Goal: Information Seeking & Learning: Learn about a topic

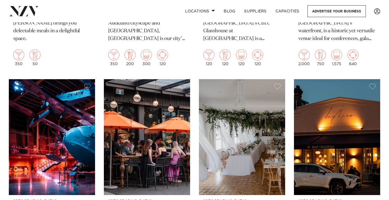
scroll to position [3703, 0]
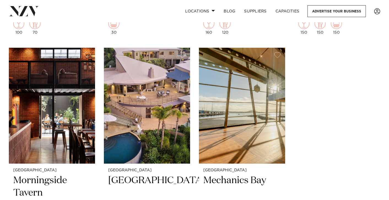
scroll to position [7259, 0]
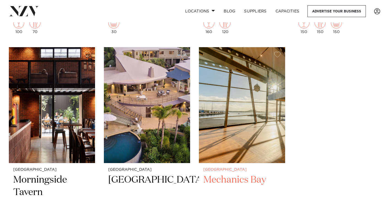
click at [234, 173] on h2 "Mechanics Bay" at bounding box center [241, 191] width 77 height 37
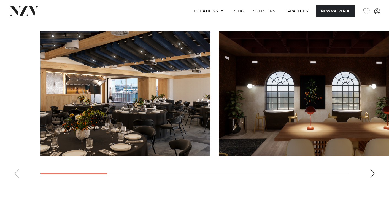
scroll to position [498, 0]
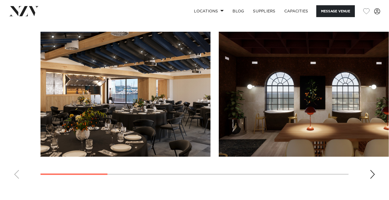
click at [371, 172] on div "Next slide" at bounding box center [373, 174] width 6 height 9
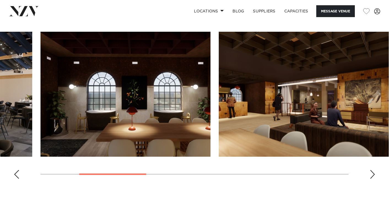
click at [371, 172] on div "Next slide" at bounding box center [373, 174] width 6 height 9
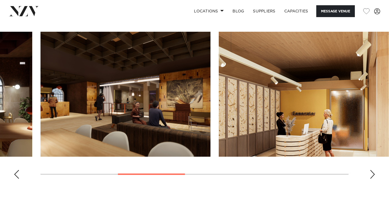
click at [371, 172] on div "Next slide" at bounding box center [373, 174] width 6 height 9
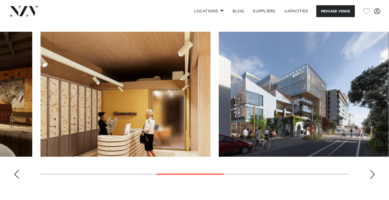
click at [371, 172] on div "Next slide" at bounding box center [373, 174] width 6 height 9
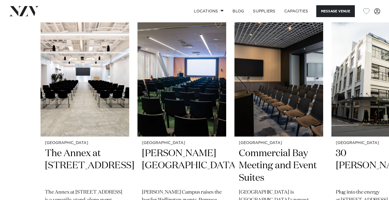
scroll to position [819, 0]
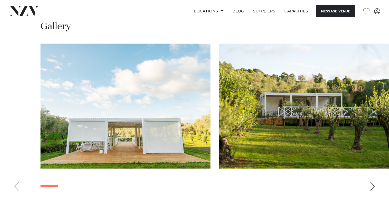
scroll to position [591, 0]
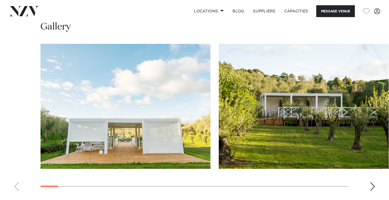
click at [372, 182] on div "Next slide" at bounding box center [373, 186] width 6 height 9
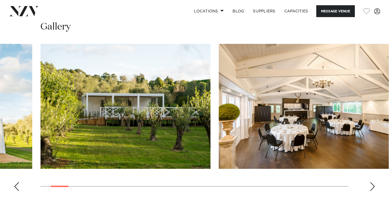
click at [372, 182] on div "Next slide" at bounding box center [373, 186] width 6 height 9
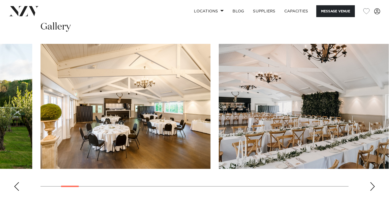
click at [372, 182] on div "Next slide" at bounding box center [373, 186] width 6 height 9
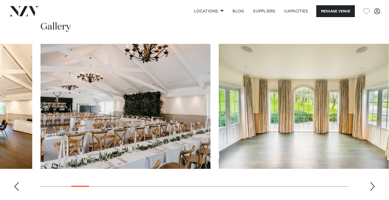
click at [372, 182] on div "Next slide" at bounding box center [373, 186] width 6 height 9
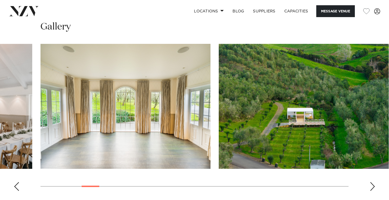
click at [372, 182] on div "Next slide" at bounding box center [373, 186] width 6 height 9
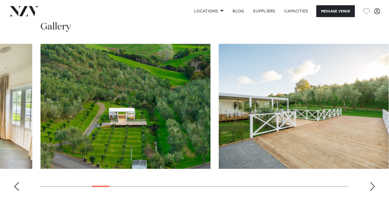
click at [372, 182] on div "Next slide" at bounding box center [373, 186] width 6 height 9
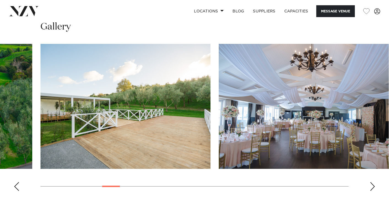
click at [372, 182] on div "Next slide" at bounding box center [373, 186] width 6 height 9
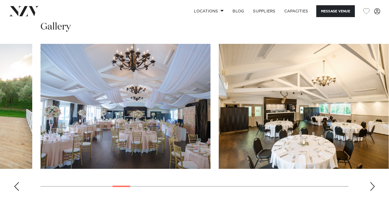
click at [372, 182] on div "Next slide" at bounding box center [373, 186] width 6 height 9
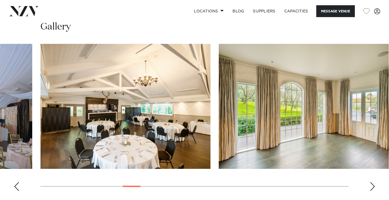
click at [372, 182] on div "Next slide" at bounding box center [373, 186] width 6 height 9
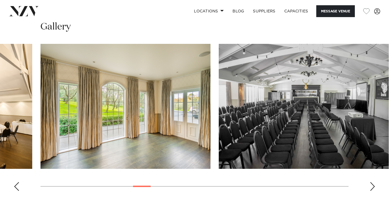
click at [372, 182] on div "Next slide" at bounding box center [373, 186] width 6 height 9
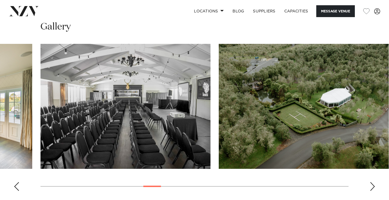
click at [372, 182] on div "Next slide" at bounding box center [373, 186] width 6 height 9
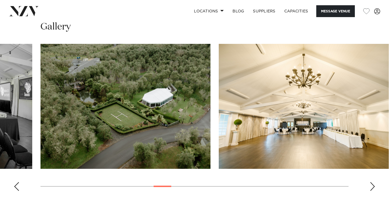
click at [372, 182] on div "Next slide" at bounding box center [373, 186] width 6 height 9
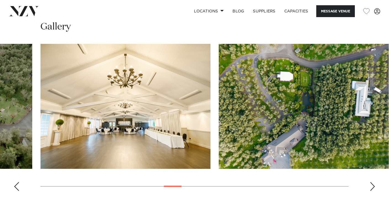
click at [372, 182] on div "Next slide" at bounding box center [373, 186] width 6 height 9
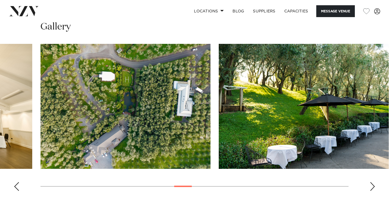
click at [372, 182] on div "Next slide" at bounding box center [373, 186] width 6 height 9
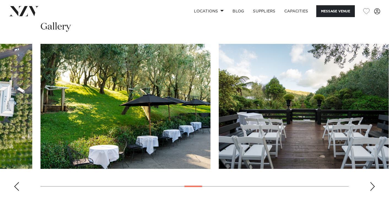
click at [372, 182] on div "Next slide" at bounding box center [373, 186] width 6 height 9
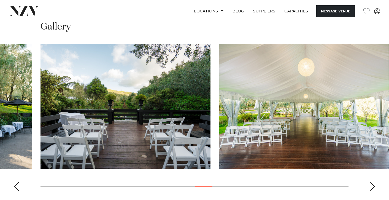
click at [372, 182] on div "Next slide" at bounding box center [373, 186] width 6 height 9
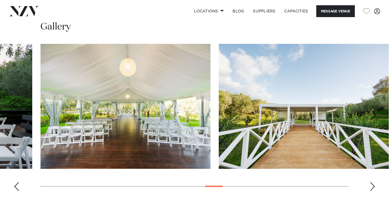
click at [372, 182] on div "Next slide" at bounding box center [373, 186] width 6 height 9
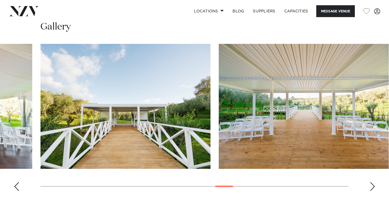
click at [372, 182] on div "Next slide" at bounding box center [373, 186] width 6 height 9
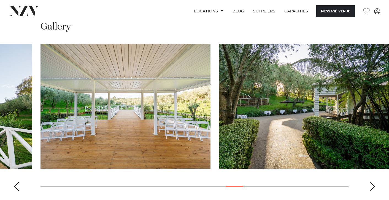
click at [372, 182] on div "Next slide" at bounding box center [373, 186] width 6 height 9
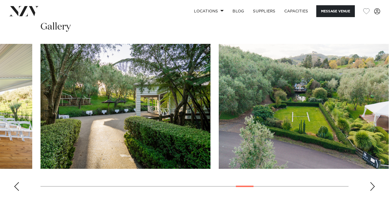
click at [372, 182] on div "Next slide" at bounding box center [373, 186] width 6 height 9
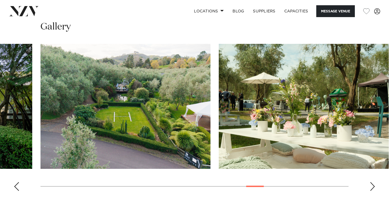
click at [372, 182] on div "Next slide" at bounding box center [373, 186] width 6 height 9
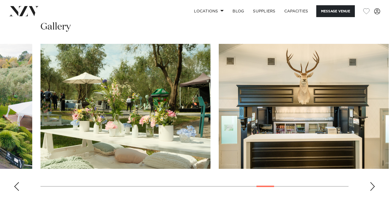
click at [372, 182] on div "Next slide" at bounding box center [373, 186] width 6 height 9
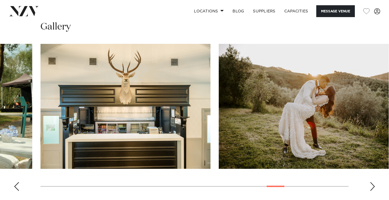
click at [372, 182] on div "Next slide" at bounding box center [373, 186] width 6 height 9
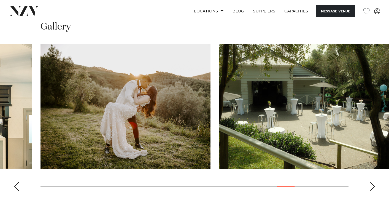
click at [372, 182] on div "Next slide" at bounding box center [373, 186] width 6 height 9
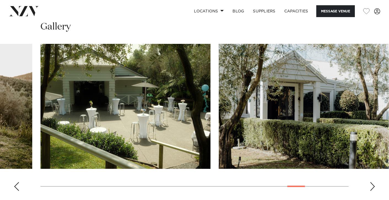
click at [372, 182] on div "Next slide" at bounding box center [373, 186] width 6 height 9
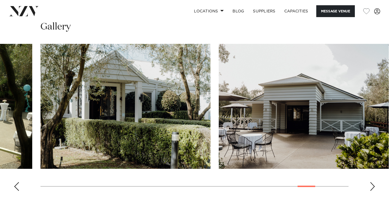
click at [372, 182] on div "Next slide" at bounding box center [373, 186] width 6 height 9
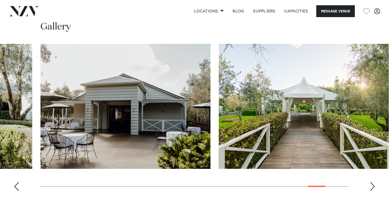
click at [372, 182] on div "Next slide" at bounding box center [373, 186] width 6 height 9
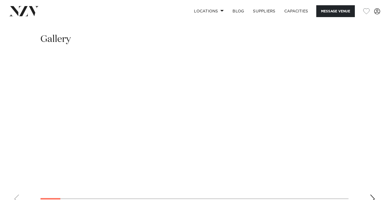
scroll to position [510, 0]
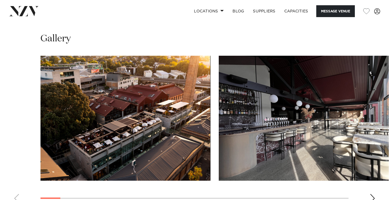
click at [370, 194] on div "Next slide" at bounding box center [373, 198] width 6 height 9
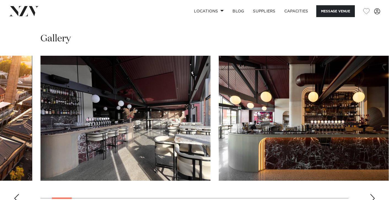
click at [370, 194] on div "Next slide" at bounding box center [373, 198] width 6 height 9
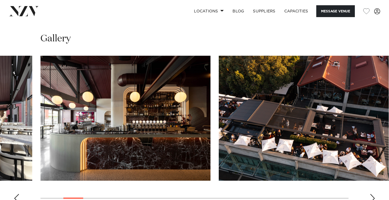
click at [370, 194] on div "Next slide" at bounding box center [373, 198] width 6 height 9
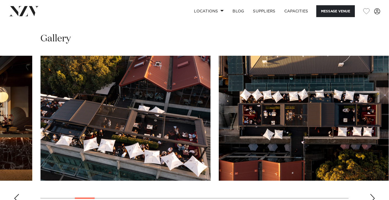
click at [370, 194] on div "Next slide" at bounding box center [373, 198] width 6 height 9
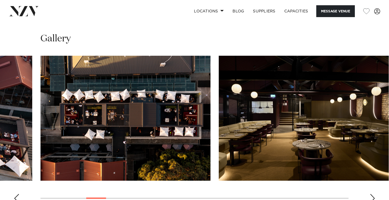
click at [370, 194] on div "Next slide" at bounding box center [373, 198] width 6 height 9
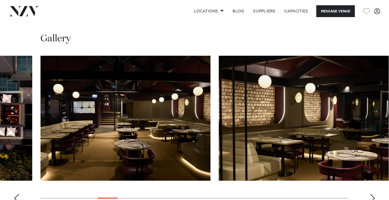
click at [370, 194] on div "Next slide" at bounding box center [373, 198] width 6 height 9
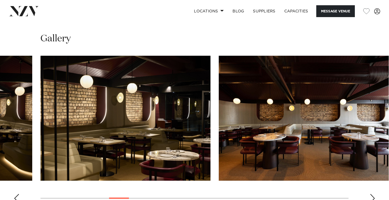
click at [370, 194] on div "Next slide" at bounding box center [373, 198] width 6 height 9
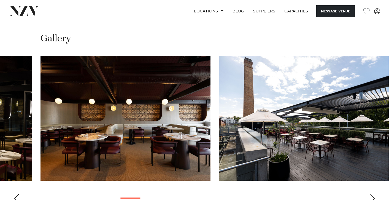
click at [370, 194] on div "Next slide" at bounding box center [373, 198] width 6 height 9
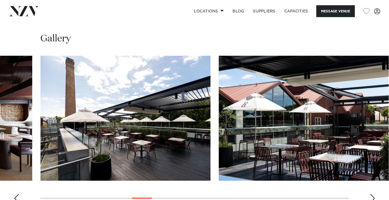
click at [370, 194] on div "Next slide" at bounding box center [373, 198] width 6 height 9
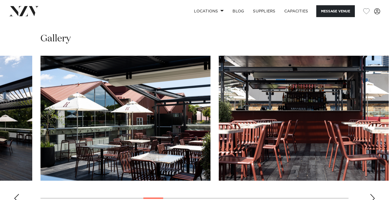
click at [370, 194] on div "Next slide" at bounding box center [373, 198] width 6 height 9
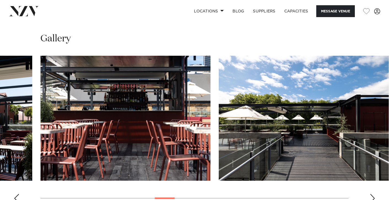
click at [370, 194] on div "Next slide" at bounding box center [373, 198] width 6 height 9
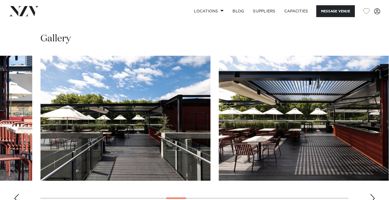
click at [370, 194] on div "Next slide" at bounding box center [373, 198] width 6 height 9
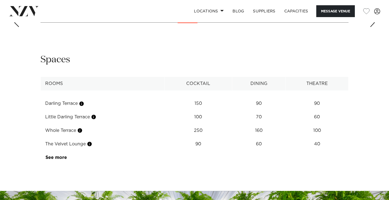
scroll to position [686, 0]
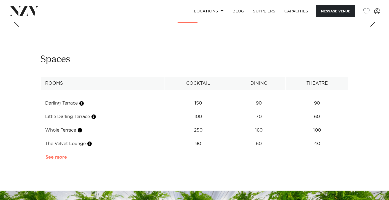
click at [61, 155] on link "See more" at bounding box center [66, 157] width 43 height 4
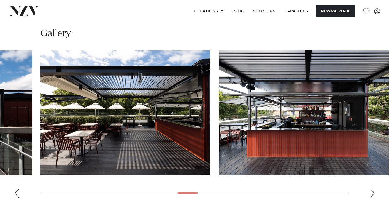
scroll to position [514, 0]
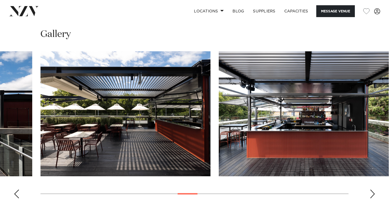
click at [16, 189] on div "Previous slide" at bounding box center [17, 193] width 6 height 9
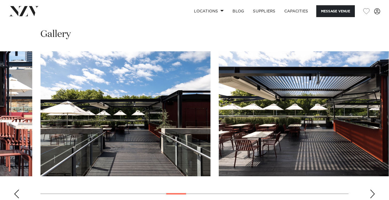
click at [16, 189] on div "Previous slide" at bounding box center [17, 193] width 6 height 9
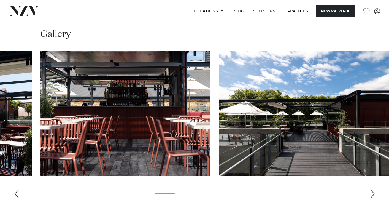
click at [16, 189] on div "Previous slide" at bounding box center [17, 193] width 6 height 9
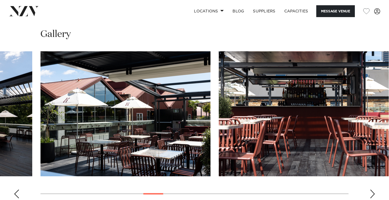
click at [16, 189] on div "Previous slide" at bounding box center [17, 193] width 6 height 9
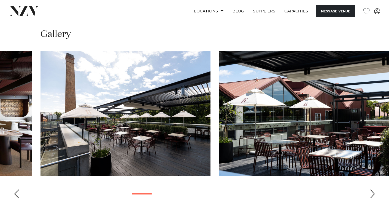
click at [16, 189] on div "Previous slide" at bounding box center [17, 193] width 6 height 9
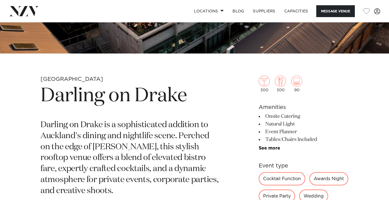
scroll to position [151, 0]
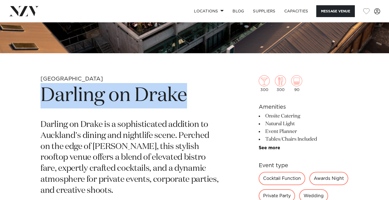
drag, startPoint x: 43, startPoint y: 93, endPoint x: 185, endPoint y: 99, distance: 142.8
click at [185, 99] on h1 "Darling on Drake" at bounding box center [129, 95] width 179 height 25
copy h1 "Darling on Drake"
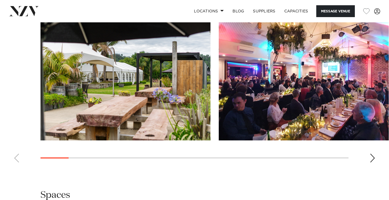
scroll to position [523, 0]
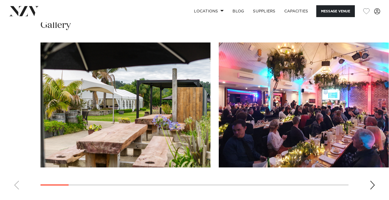
click at [370, 180] on div "Next slide" at bounding box center [373, 184] width 6 height 9
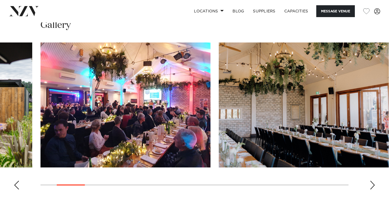
click at [370, 180] on div "Next slide" at bounding box center [373, 184] width 6 height 9
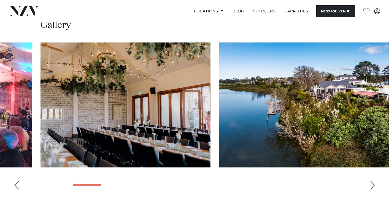
click at [370, 180] on div "Next slide" at bounding box center [373, 184] width 6 height 9
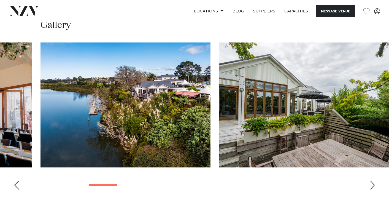
click at [370, 180] on div "Next slide" at bounding box center [373, 184] width 6 height 9
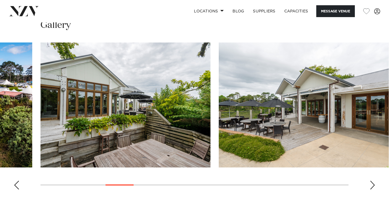
click at [370, 180] on div "Next slide" at bounding box center [373, 184] width 6 height 9
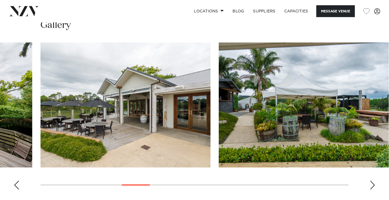
click at [370, 180] on div "Next slide" at bounding box center [373, 184] width 6 height 9
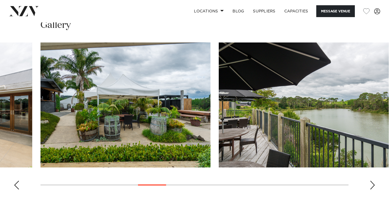
click at [370, 180] on div "Next slide" at bounding box center [373, 184] width 6 height 9
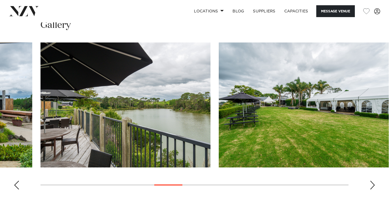
click at [370, 180] on div "Next slide" at bounding box center [373, 184] width 6 height 9
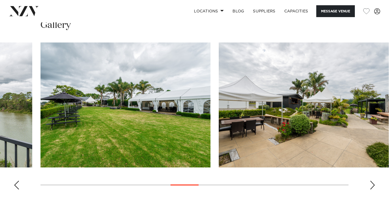
click at [370, 180] on div "Next slide" at bounding box center [373, 184] width 6 height 9
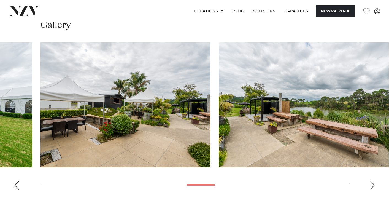
click at [370, 180] on div "Next slide" at bounding box center [373, 184] width 6 height 9
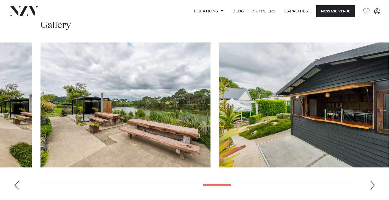
click at [370, 180] on div "Next slide" at bounding box center [373, 184] width 6 height 9
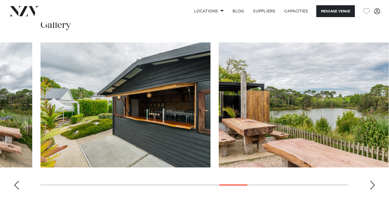
click at [370, 180] on div "Next slide" at bounding box center [373, 184] width 6 height 9
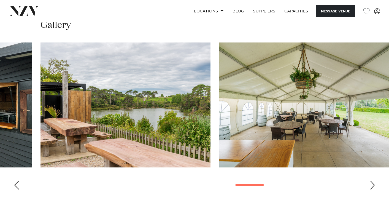
click at [370, 180] on div "Next slide" at bounding box center [373, 184] width 6 height 9
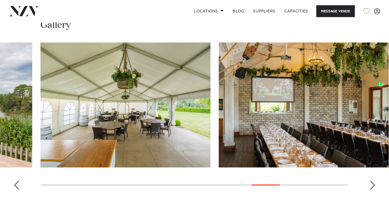
click at [370, 180] on div "Next slide" at bounding box center [373, 184] width 6 height 9
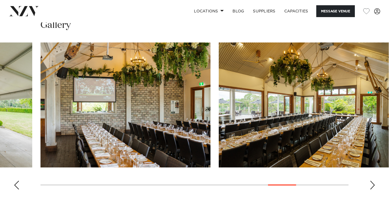
click at [370, 180] on div "Next slide" at bounding box center [373, 184] width 6 height 9
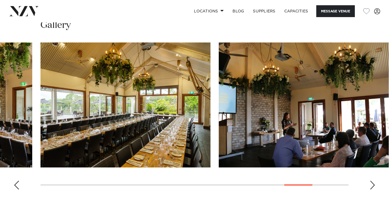
click at [370, 180] on div "Next slide" at bounding box center [373, 184] width 6 height 9
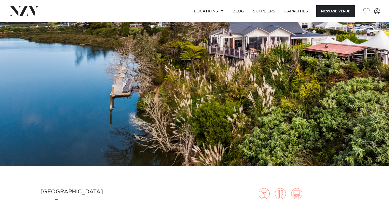
scroll to position [0, 0]
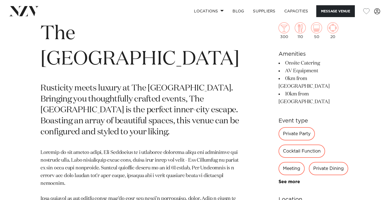
scroll to position [213, 0]
click at [278, 152] on div "300 110 50 20 Amenities Onsite Catering AV Equipment 0km from CBD 10km from Air…" at bounding box center [313, 169] width 70 height 339
click at [278, 179] on link "See more" at bounding box center [299, 181] width 43 height 4
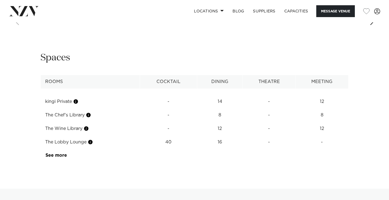
scroll to position [999, 0]
click at [62, 152] on link "See more" at bounding box center [66, 154] width 43 height 4
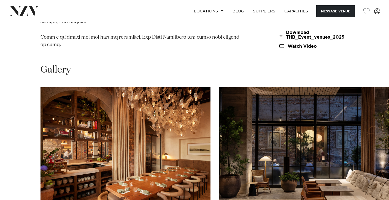
scroll to position [828, 0]
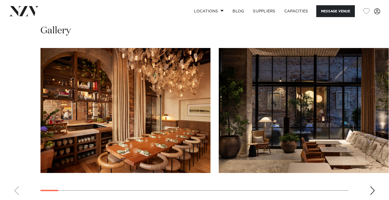
click at [371, 186] on div "Next slide" at bounding box center [373, 190] width 6 height 9
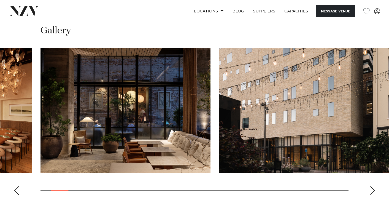
click at [371, 186] on div "Next slide" at bounding box center [373, 190] width 6 height 9
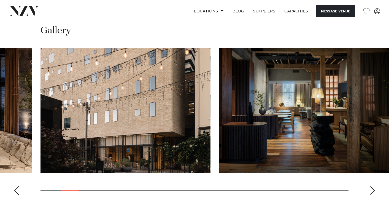
click at [371, 186] on div "Next slide" at bounding box center [373, 190] width 6 height 9
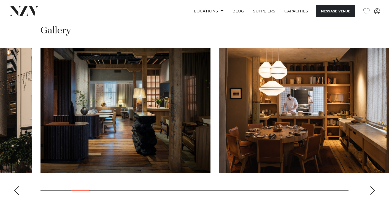
click at [371, 186] on div "Next slide" at bounding box center [373, 190] width 6 height 9
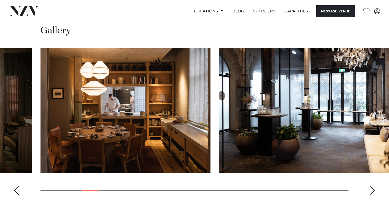
click at [371, 186] on div "Next slide" at bounding box center [373, 190] width 6 height 9
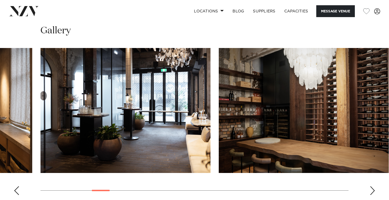
click at [371, 186] on div "Next slide" at bounding box center [373, 190] width 6 height 9
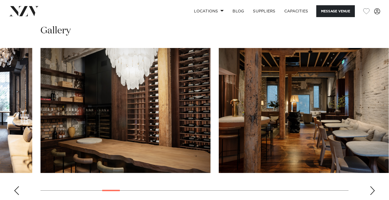
click at [371, 186] on div "Next slide" at bounding box center [373, 190] width 6 height 9
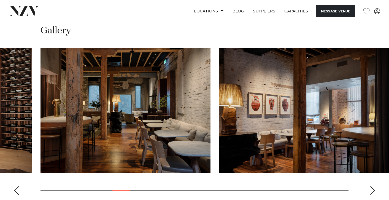
click at [371, 186] on div "Next slide" at bounding box center [373, 190] width 6 height 9
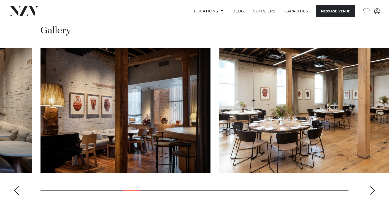
click at [371, 186] on div "Next slide" at bounding box center [373, 190] width 6 height 9
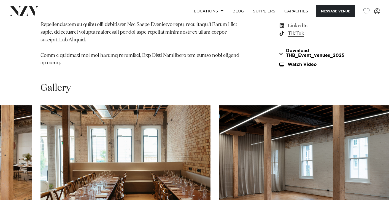
scroll to position [762, 0]
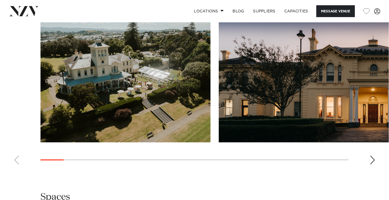
scroll to position [540, 0]
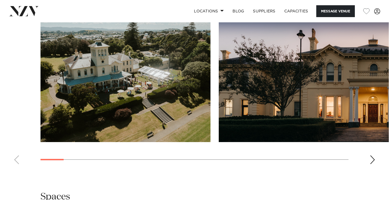
click at [371, 164] on div "Next slide" at bounding box center [373, 159] width 6 height 9
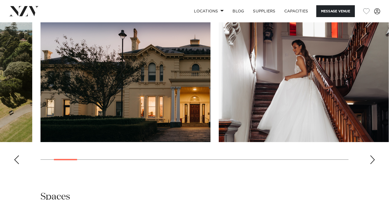
click at [371, 164] on div "Next slide" at bounding box center [373, 159] width 6 height 9
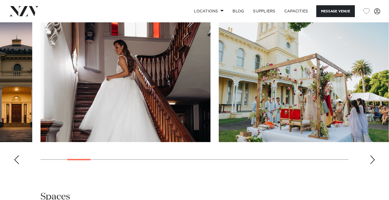
click at [371, 164] on div "Next slide" at bounding box center [373, 159] width 6 height 9
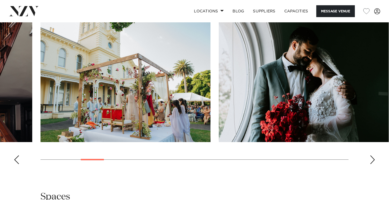
click at [371, 164] on div "Next slide" at bounding box center [373, 159] width 6 height 9
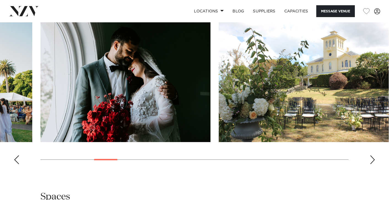
click at [371, 164] on div "Next slide" at bounding box center [373, 159] width 6 height 9
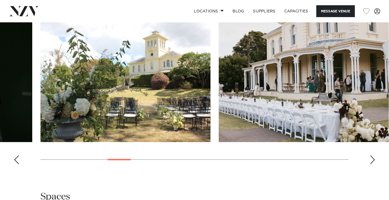
click at [371, 164] on div "Next slide" at bounding box center [373, 159] width 6 height 9
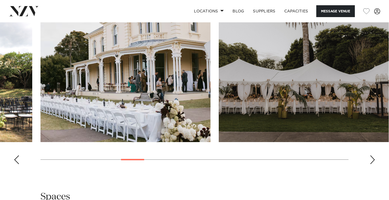
click at [371, 164] on div "Next slide" at bounding box center [373, 159] width 6 height 9
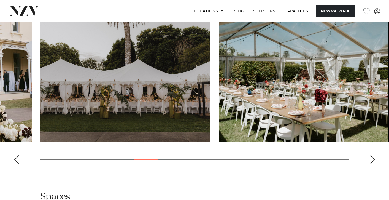
click at [371, 164] on div "Next slide" at bounding box center [373, 159] width 6 height 9
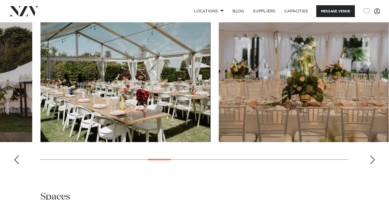
click at [371, 164] on div "Next slide" at bounding box center [373, 159] width 6 height 9
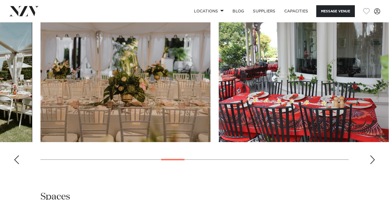
click at [371, 164] on div "Next slide" at bounding box center [373, 159] width 6 height 9
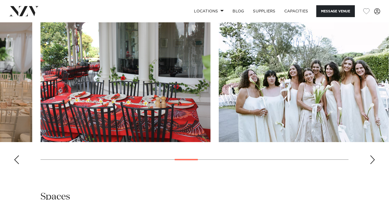
click at [371, 164] on div "Next slide" at bounding box center [373, 159] width 6 height 9
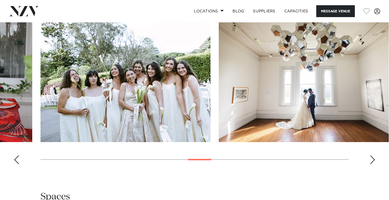
click at [371, 164] on div "Next slide" at bounding box center [373, 159] width 6 height 9
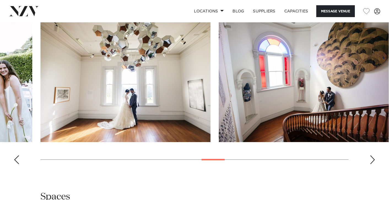
click at [371, 164] on div "Next slide" at bounding box center [373, 159] width 6 height 9
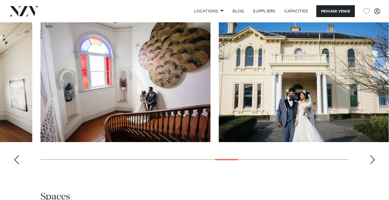
click at [371, 164] on div "Next slide" at bounding box center [373, 159] width 6 height 9
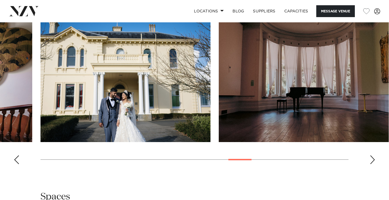
click at [371, 164] on div "Next slide" at bounding box center [373, 159] width 6 height 9
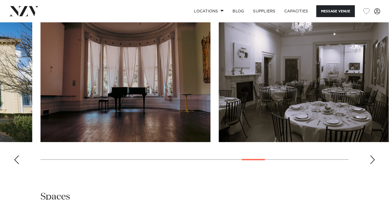
click at [371, 164] on div "Next slide" at bounding box center [373, 159] width 6 height 9
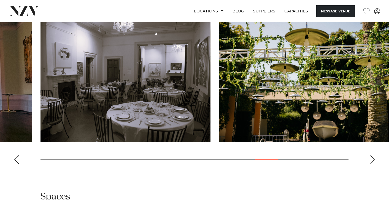
click at [371, 164] on div "Next slide" at bounding box center [373, 159] width 6 height 9
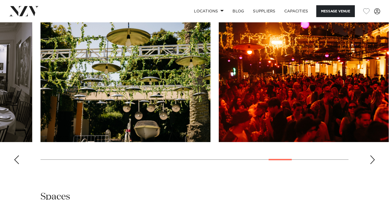
click at [371, 164] on div "Next slide" at bounding box center [373, 159] width 6 height 9
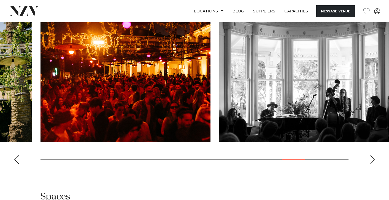
click at [371, 164] on div "Next slide" at bounding box center [373, 159] width 6 height 9
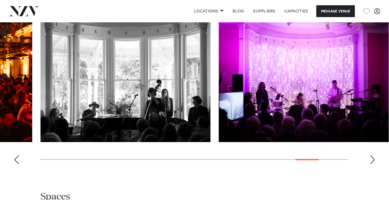
click at [371, 164] on div "Next slide" at bounding box center [373, 159] width 6 height 9
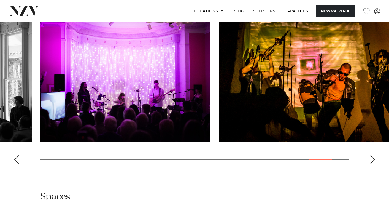
click at [371, 164] on div "Next slide" at bounding box center [373, 159] width 6 height 9
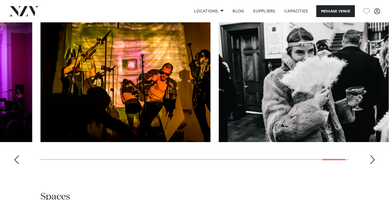
click at [371, 164] on div "Next slide" at bounding box center [373, 159] width 6 height 9
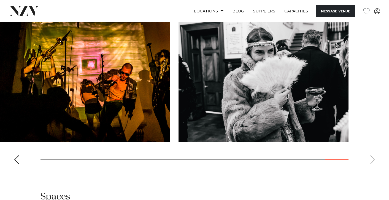
click at [371, 168] on swiper-container at bounding box center [194, 92] width 389 height 151
click at [373, 168] on swiper-container at bounding box center [194, 92] width 389 height 151
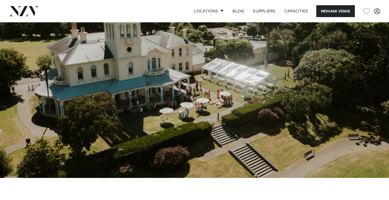
scroll to position [0, 0]
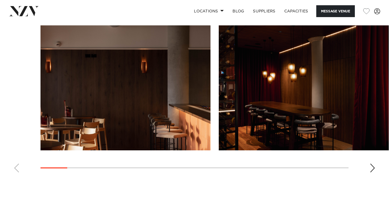
scroll to position [530, 0]
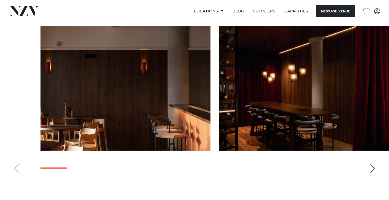
click at [373, 168] on div "Next slide" at bounding box center [373, 168] width 6 height 9
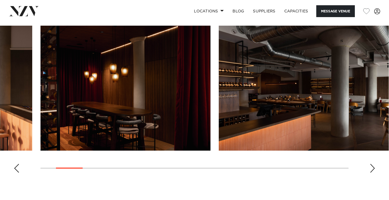
click at [373, 168] on div "Next slide" at bounding box center [373, 168] width 6 height 9
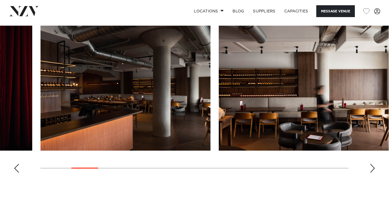
click at [373, 168] on div "Next slide" at bounding box center [373, 168] width 6 height 9
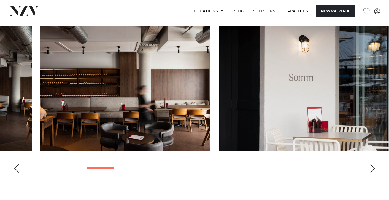
click at [373, 168] on div "Next slide" at bounding box center [373, 168] width 6 height 9
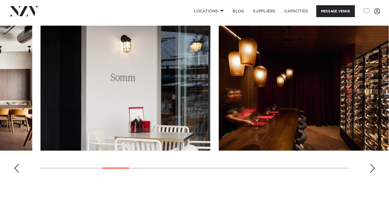
click at [373, 168] on div "Next slide" at bounding box center [373, 168] width 6 height 9
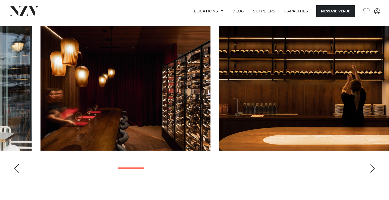
click at [373, 168] on div "Next slide" at bounding box center [373, 168] width 6 height 9
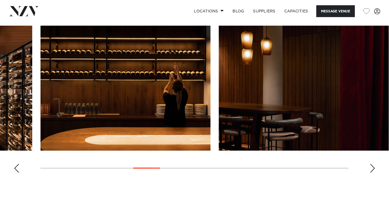
click at [373, 168] on div "Next slide" at bounding box center [373, 168] width 6 height 9
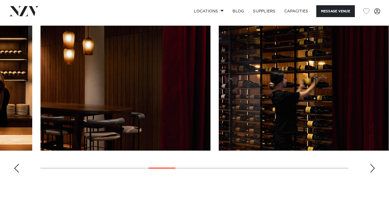
click at [373, 168] on div "Next slide" at bounding box center [373, 168] width 6 height 9
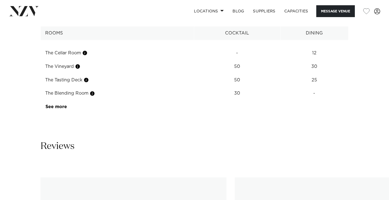
scroll to position [677, 0]
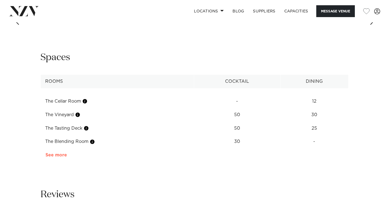
click at [57, 155] on link "See more" at bounding box center [66, 155] width 43 height 4
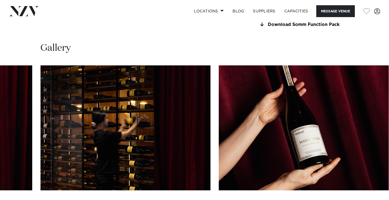
scroll to position [517, 0]
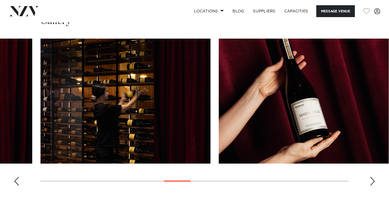
click at [370, 180] on div "Next slide" at bounding box center [373, 181] width 6 height 9
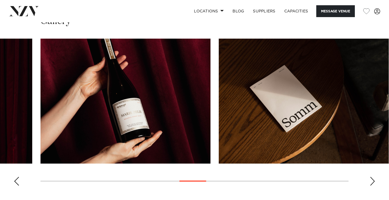
click at [370, 180] on div "Next slide" at bounding box center [373, 181] width 6 height 9
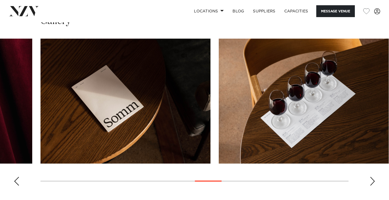
click at [370, 180] on div "Next slide" at bounding box center [373, 181] width 6 height 9
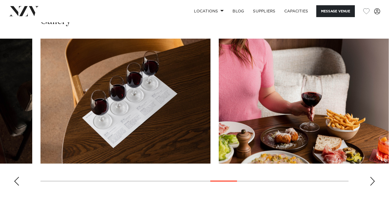
click at [370, 180] on div "Next slide" at bounding box center [373, 181] width 6 height 9
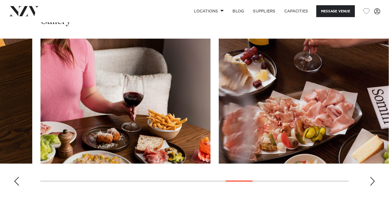
click at [370, 180] on div "Next slide" at bounding box center [373, 181] width 6 height 9
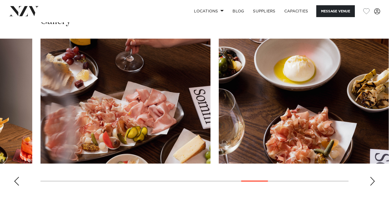
click at [370, 180] on div "Next slide" at bounding box center [373, 181] width 6 height 9
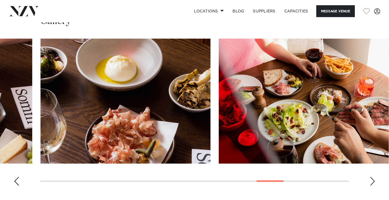
click at [370, 180] on div "Next slide" at bounding box center [373, 181] width 6 height 9
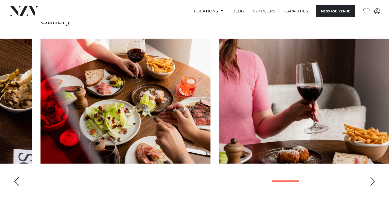
click at [370, 180] on div "Next slide" at bounding box center [373, 181] width 6 height 9
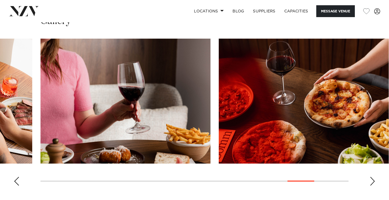
click at [370, 180] on div "Next slide" at bounding box center [373, 181] width 6 height 9
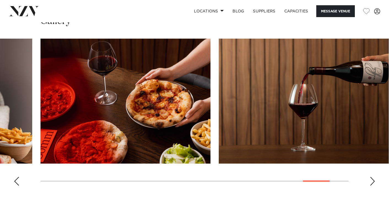
click at [370, 180] on div "Next slide" at bounding box center [373, 181] width 6 height 9
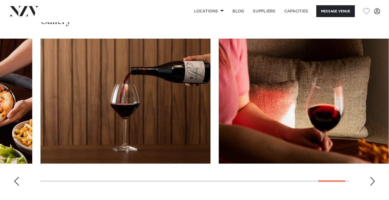
click at [370, 180] on div "Next slide" at bounding box center [373, 181] width 6 height 9
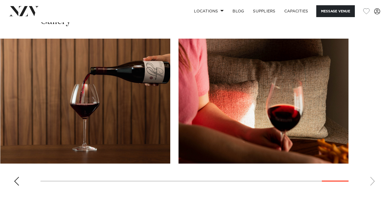
click at [370, 180] on swiper-container at bounding box center [194, 114] width 389 height 151
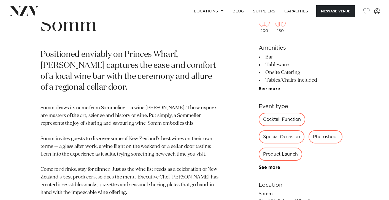
scroll to position [221, 0]
click at [270, 167] on link "See more" at bounding box center [280, 167] width 43 height 4
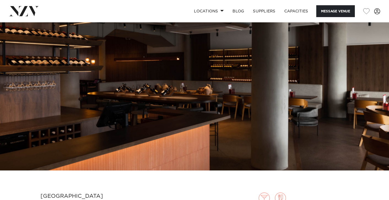
scroll to position [0, 0]
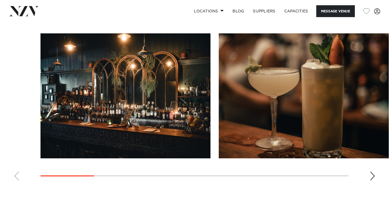
scroll to position [488, 0]
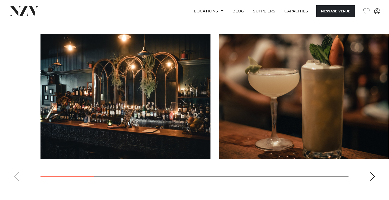
click at [369, 175] on swiper-container at bounding box center [194, 109] width 389 height 151
click at [370, 175] on div "Next slide" at bounding box center [373, 176] width 6 height 9
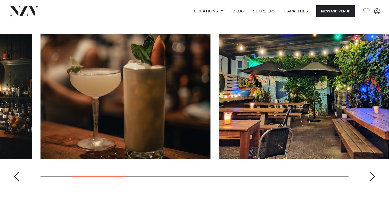
click at [370, 175] on div "Next slide" at bounding box center [373, 176] width 6 height 9
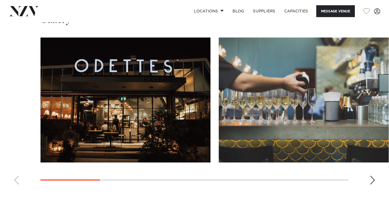
scroll to position [484, 0]
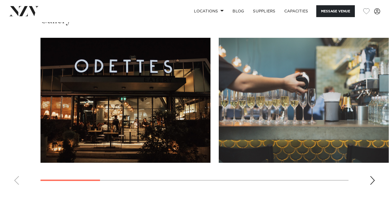
click at [372, 180] on div "Next slide" at bounding box center [373, 180] width 6 height 9
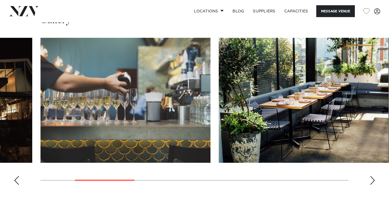
click at [372, 180] on div "Next slide" at bounding box center [373, 180] width 6 height 9
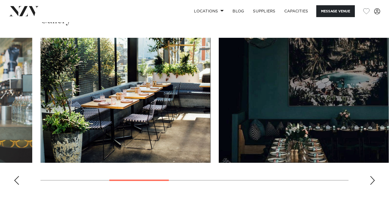
click at [372, 180] on div "Next slide" at bounding box center [373, 180] width 6 height 9
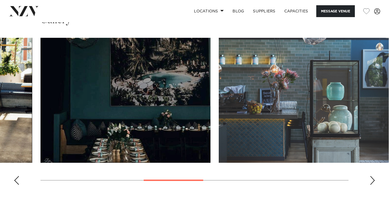
click at [372, 180] on div "Next slide" at bounding box center [373, 180] width 6 height 9
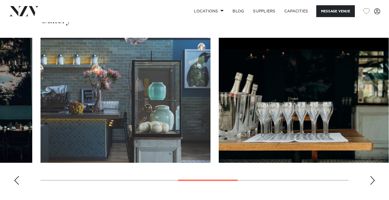
click at [372, 180] on div "Next slide" at bounding box center [373, 180] width 6 height 9
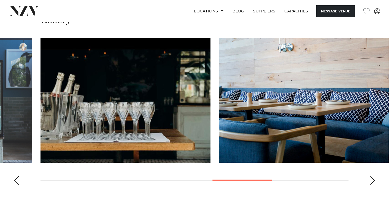
click at [372, 180] on div "Next slide" at bounding box center [373, 180] width 6 height 9
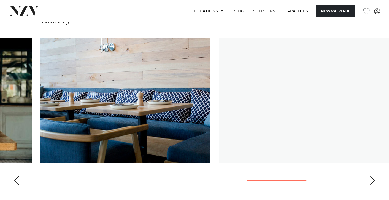
click at [372, 180] on div "Next slide" at bounding box center [373, 180] width 6 height 9
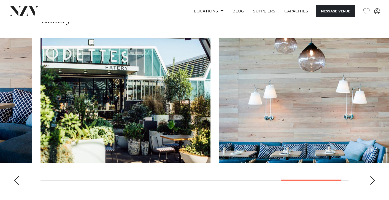
click at [371, 180] on div "Next slide" at bounding box center [373, 180] width 6 height 9
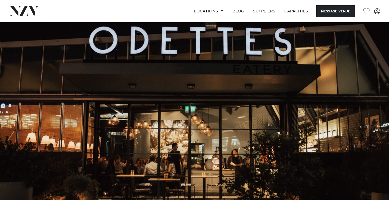
scroll to position [0, 0]
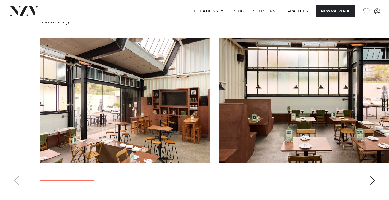
scroll to position [494, 0]
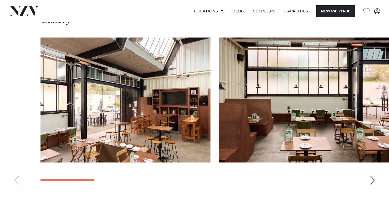
click at [367, 178] on swiper-container at bounding box center [194, 112] width 389 height 151
click at [372, 180] on div "Next slide" at bounding box center [373, 179] width 6 height 9
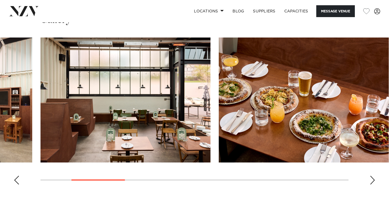
click at [372, 180] on div "Next slide" at bounding box center [373, 179] width 6 height 9
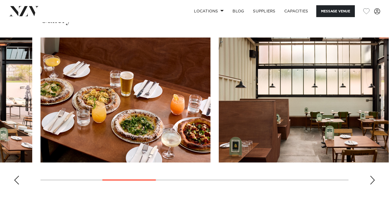
click at [372, 180] on div "Next slide" at bounding box center [373, 179] width 6 height 9
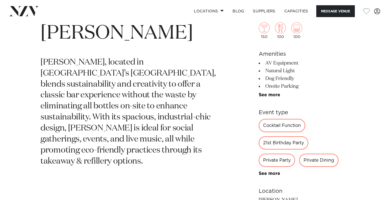
scroll to position [213, 0]
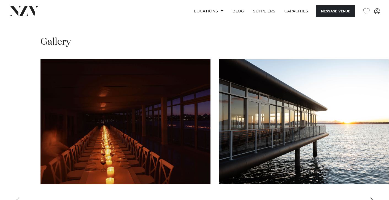
scroll to position [484, 0]
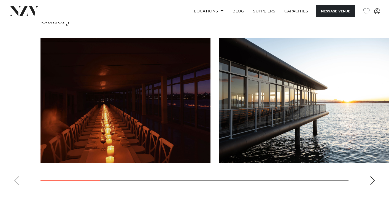
click at [373, 185] on div "Next slide" at bounding box center [373, 180] width 6 height 9
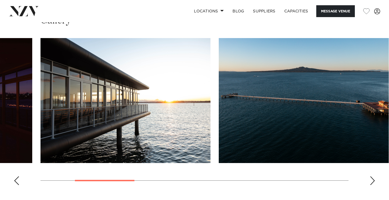
click at [373, 185] on div "Next slide" at bounding box center [373, 180] width 6 height 9
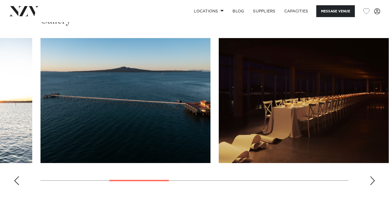
click at [373, 185] on div "Next slide" at bounding box center [373, 180] width 6 height 9
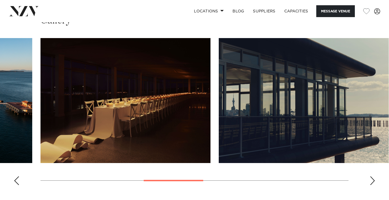
click at [373, 185] on div "Next slide" at bounding box center [373, 180] width 6 height 9
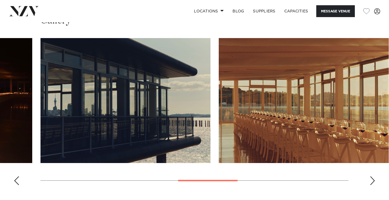
click at [373, 185] on div "Next slide" at bounding box center [373, 180] width 6 height 9
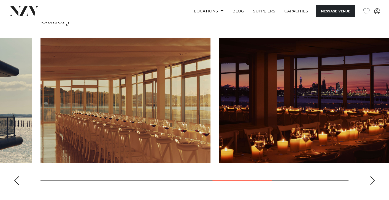
click at [373, 185] on div "Next slide" at bounding box center [373, 180] width 6 height 9
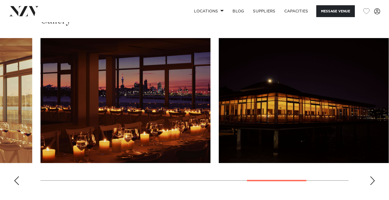
click at [373, 185] on div "Next slide" at bounding box center [373, 180] width 6 height 9
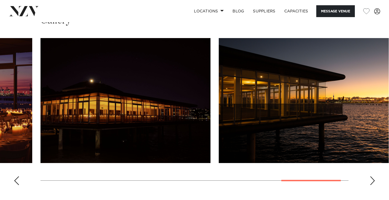
click at [373, 185] on div "Next slide" at bounding box center [373, 180] width 6 height 9
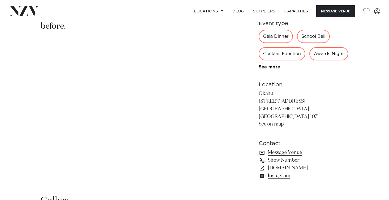
scroll to position [305, 0]
click at [269, 126] on link "See on map" at bounding box center [271, 123] width 25 height 5
click at [270, 69] on link "See more" at bounding box center [280, 66] width 43 height 4
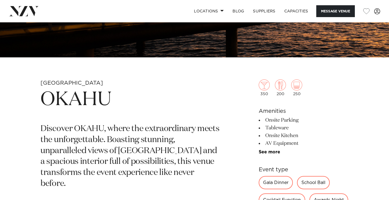
scroll to position [147, 0]
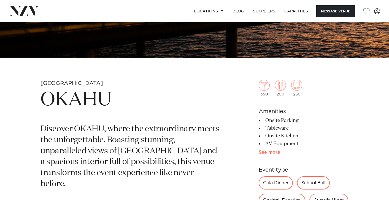
click at [270, 153] on link "See more" at bounding box center [280, 152] width 43 height 4
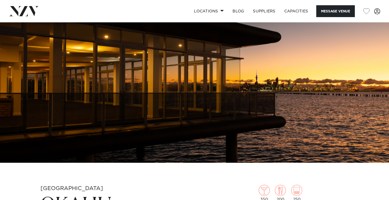
scroll to position [122, 0]
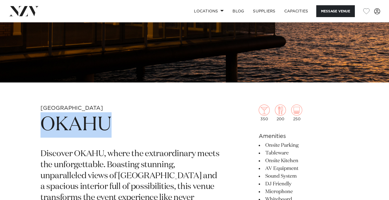
drag, startPoint x: 37, startPoint y: 122, endPoint x: 115, endPoint y: 127, distance: 77.8
copy h1 "OKAHU"
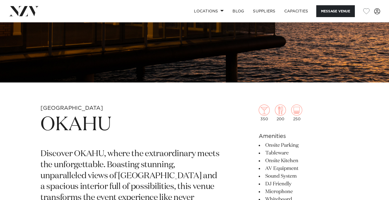
drag, startPoint x: 239, startPoint y: 103, endPoint x: 214, endPoint y: 122, distance: 31.4
click at [214, 122] on h1 "OKAHU" at bounding box center [129, 124] width 179 height 25
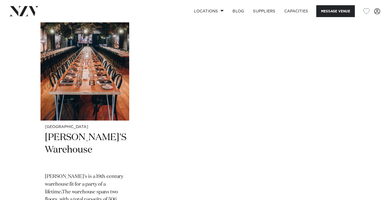
scroll to position [693, 0]
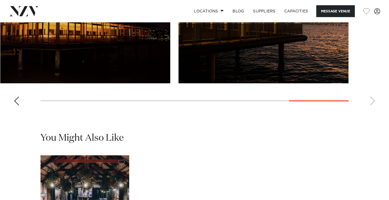
click at [370, 110] on swiper-container at bounding box center [194, 33] width 389 height 151
click at [373, 110] on swiper-container at bounding box center [194, 33] width 389 height 151
click at [371, 110] on swiper-container at bounding box center [194, 33] width 389 height 151
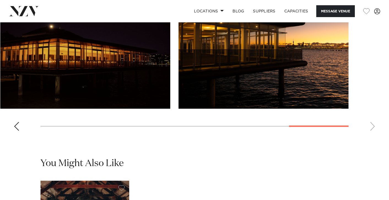
scroll to position [667, 0]
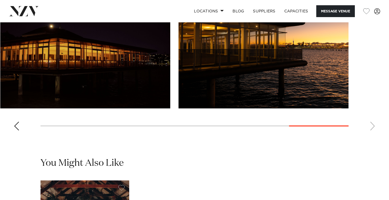
click at [350, 135] on swiper-container at bounding box center [194, 58] width 389 height 151
click at [15, 130] on div "Previous slide" at bounding box center [17, 125] width 6 height 9
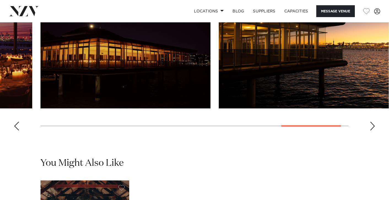
click at [15, 130] on div "Previous slide" at bounding box center [17, 125] width 6 height 9
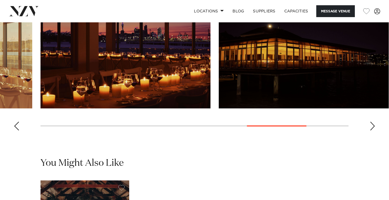
click at [15, 130] on div "Previous slide" at bounding box center [17, 125] width 6 height 9
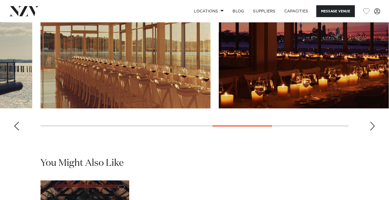
click at [15, 130] on div "Previous slide" at bounding box center [17, 125] width 6 height 9
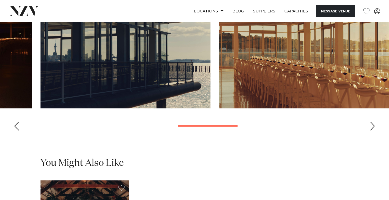
click at [15, 130] on div "Previous slide" at bounding box center [17, 125] width 6 height 9
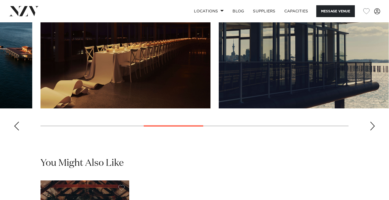
click at [15, 130] on div "Previous slide" at bounding box center [17, 125] width 6 height 9
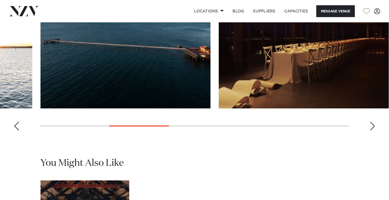
click at [15, 130] on div "Previous slide" at bounding box center [17, 125] width 6 height 9
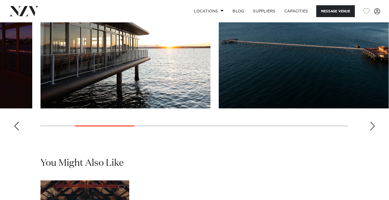
click at [15, 130] on div "Previous slide" at bounding box center [17, 125] width 6 height 9
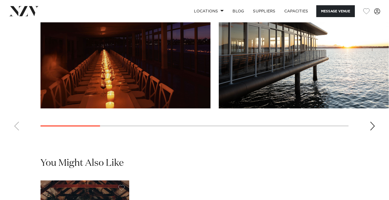
click at [15, 132] on swiper-container at bounding box center [194, 58] width 389 height 151
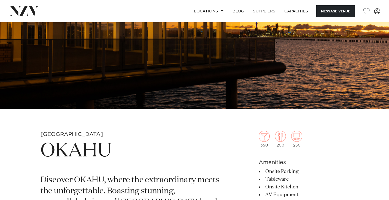
scroll to position [69, 0]
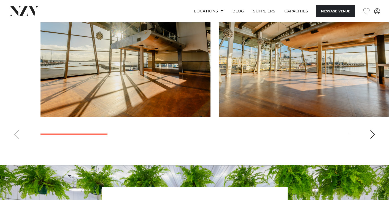
scroll to position [522, 0]
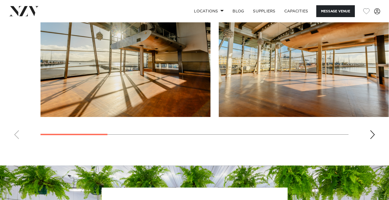
click at [372, 132] on div "Next slide" at bounding box center [373, 134] width 6 height 9
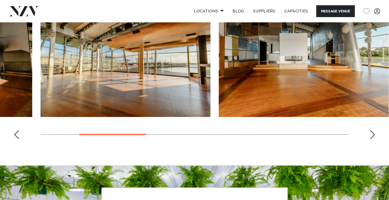
click at [372, 133] on div "Next slide" at bounding box center [373, 134] width 6 height 9
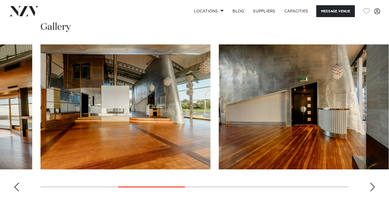
scroll to position [470, 0]
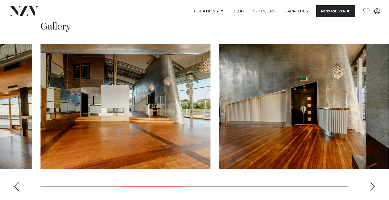
click at [371, 185] on div "Next slide" at bounding box center [373, 186] width 6 height 9
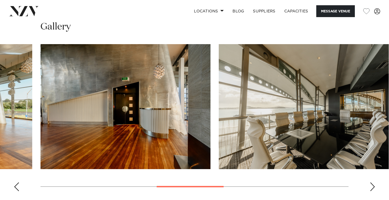
click at [371, 185] on div "Next slide" at bounding box center [373, 186] width 6 height 9
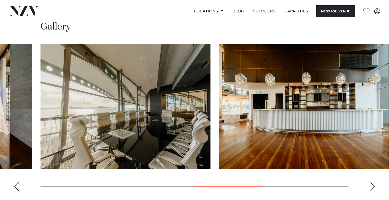
click at [371, 185] on div "Next slide" at bounding box center [373, 186] width 6 height 9
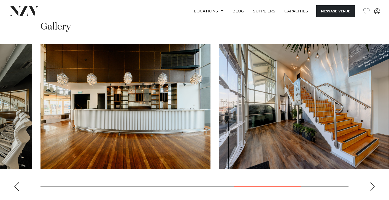
click at [371, 185] on div "Next slide" at bounding box center [373, 186] width 6 height 9
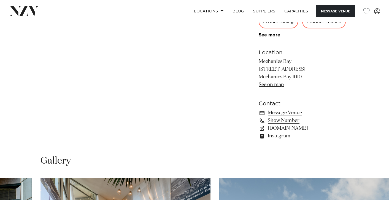
scroll to position [223, 0]
